Goal: Task Accomplishment & Management: Manage account settings

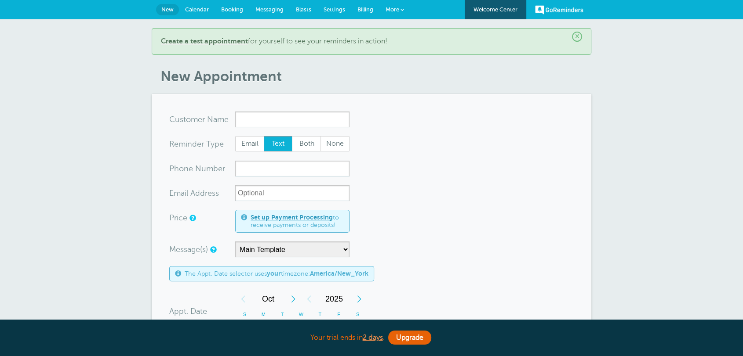
click at [357, 12] on link "Billing" at bounding box center [365, 9] width 28 height 19
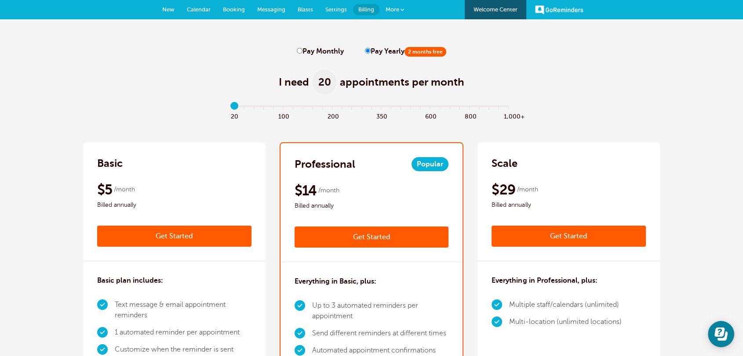
click at [401, 8] on span at bounding box center [402, 10] width 4 height 4
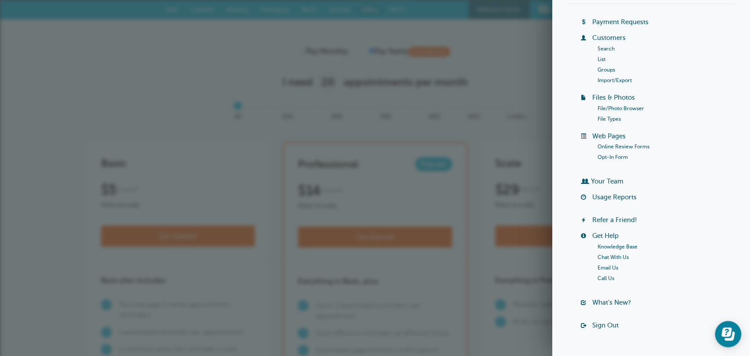
scroll to position [68, 0]
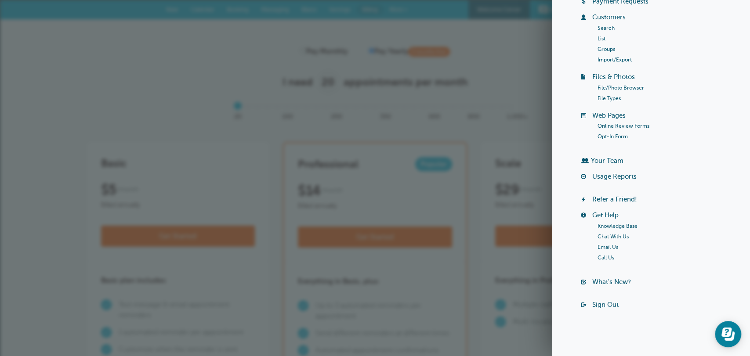
click at [596, 298] on div "Welcome Center Billing Payment Requests Customers Search List Groups Import/Exp…" at bounding box center [651, 138] width 167 height 357
click at [592, 304] on link "Sign Out" at bounding box center [605, 305] width 26 height 7
